Goal: Navigation & Orientation: Find specific page/section

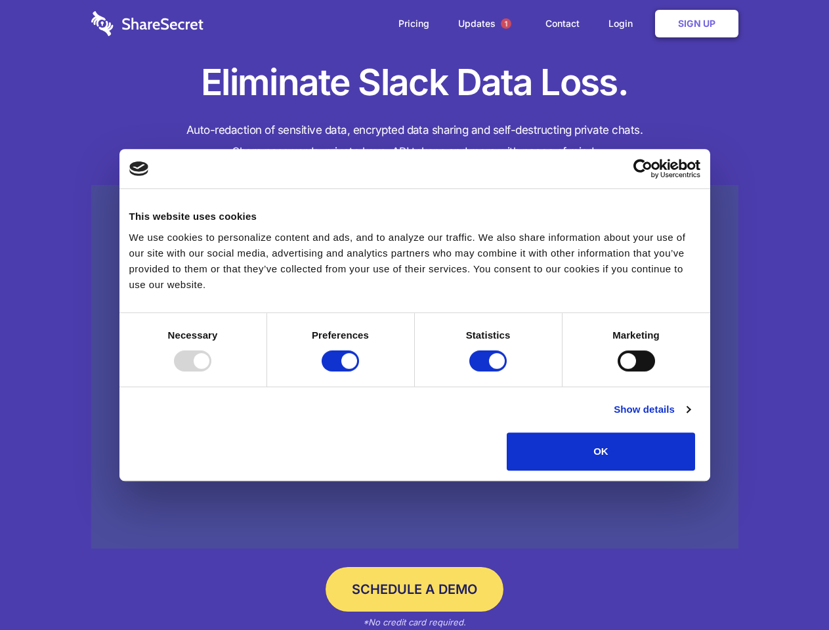
click at [211, 371] on div at bounding box center [192, 360] width 37 height 21
click at [359, 371] on input "Preferences" at bounding box center [340, 360] width 37 height 21
checkbox input "false"
click at [490, 371] on input "Statistics" at bounding box center [487, 360] width 37 height 21
checkbox input "false"
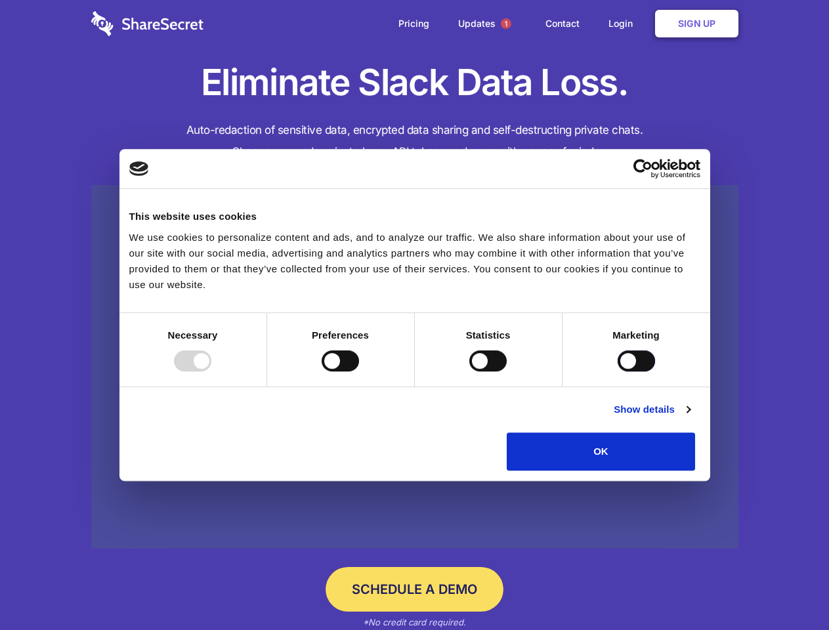
click at [618, 371] on input "Marketing" at bounding box center [636, 360] width 37 height 21
checkbox input "true"
click at [690, 417] on link "Show details" at bounding box center [652, 410] width 76 height 16
click at [0, 0] on li "Necessary 7 Necessary cookies help make a website usable by enabling basic func…" at bounding box center [0, 0] width 0 height 0
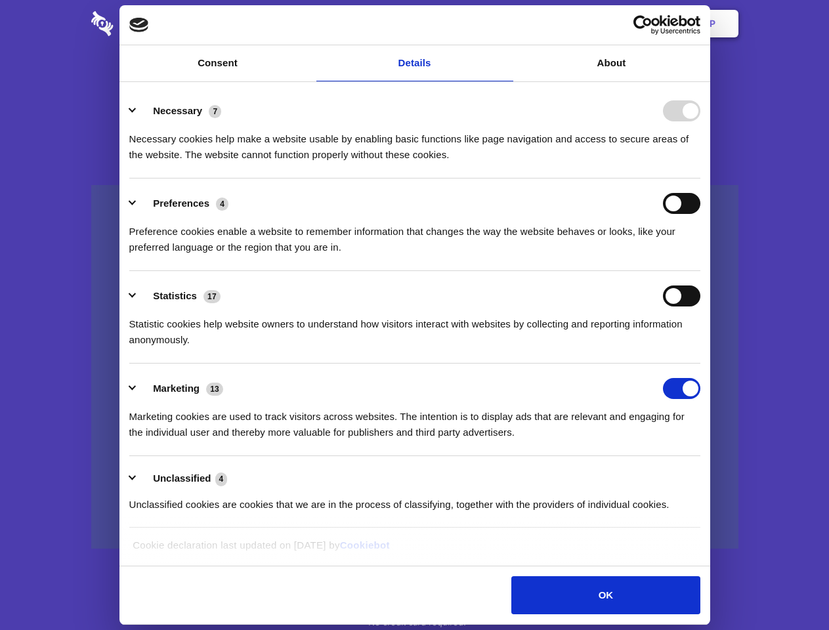
click at [505, 24] on span "1" at bounding box center [506, 23] width 11 height 11
